Goal: Task Accomplishment & Management: Use online tool/utility

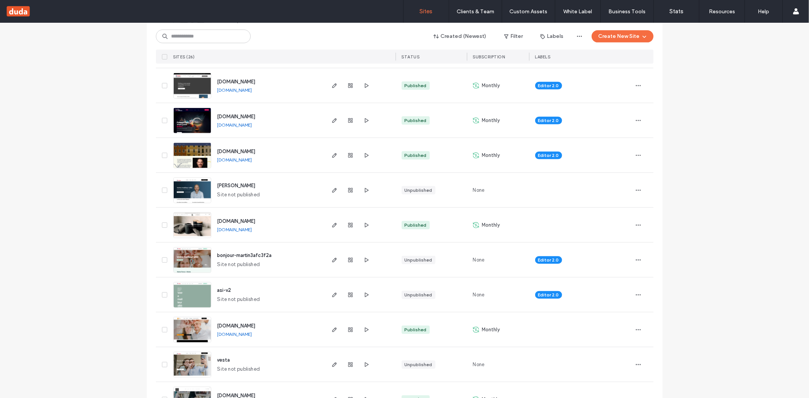
scroll to position [331, 0]
click at [231, 222] on span "[DOMAIN_NAME]" at bounding box center [236, 222] width 38 height 6
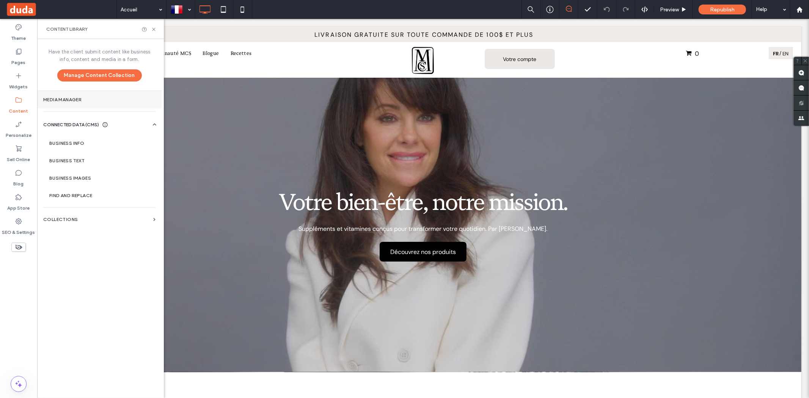
click at [67, 99] on label "Media Manager" at bounding box center [99, 99] width 112 height 5
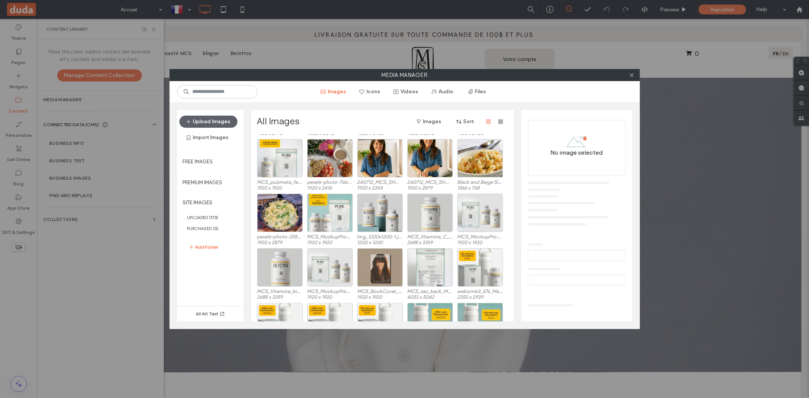
scroll to position [450, 0]
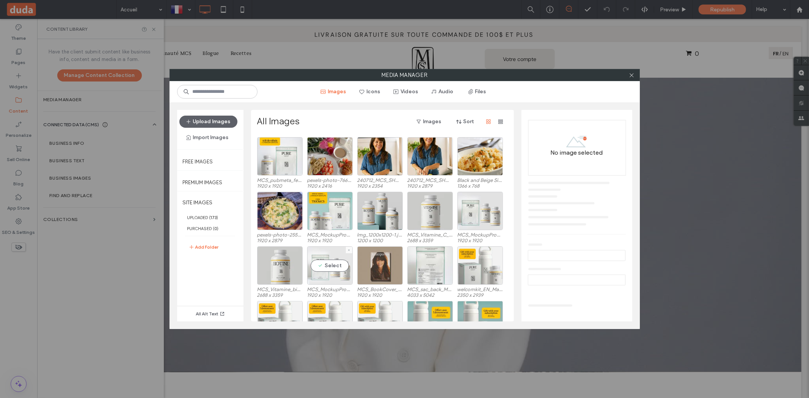
click at [328, 268] on div "Select" at bounding box center [330, 266] width 46 height 38
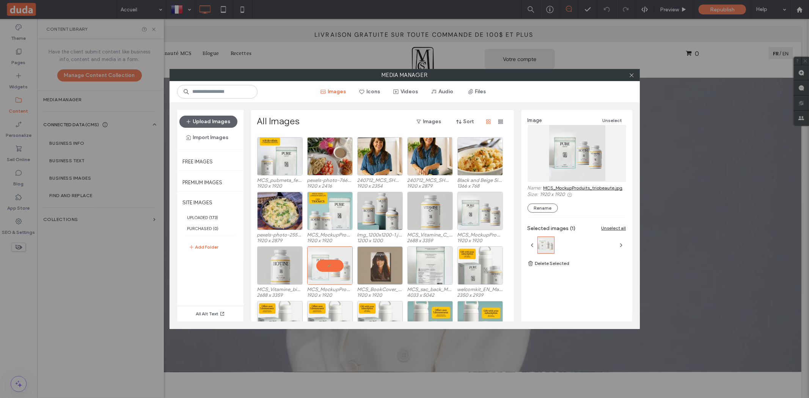
click at [585, 188] on link "MCS_MockupProduits_triobeaute.jpg" at bounding box center [583, 188] width 79 height 6
